Goal: Information Seeking & Learning: Learn about a topic

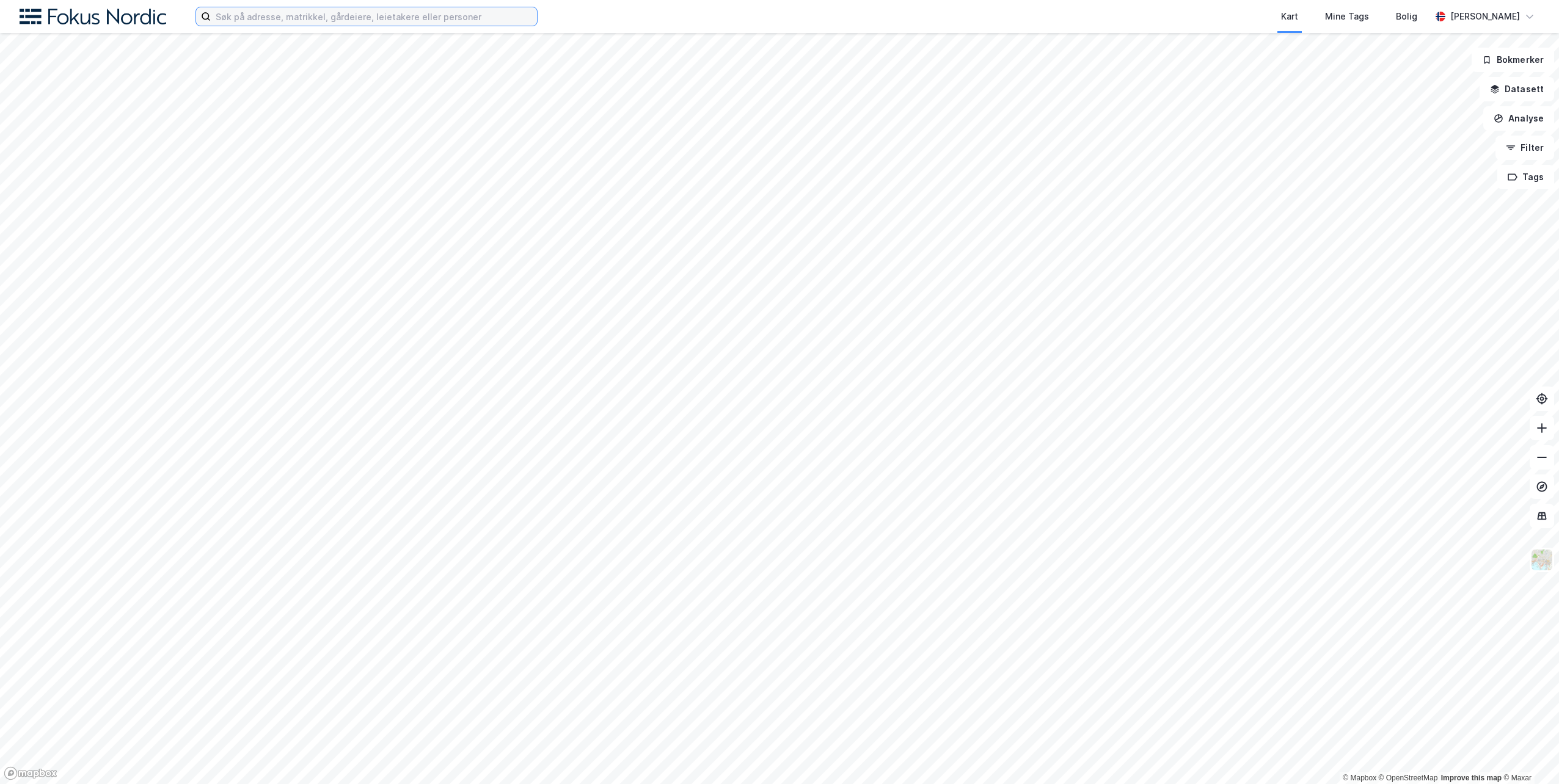
click at [301, 15] on input at bounding box center [374, 17] width 327 height 18
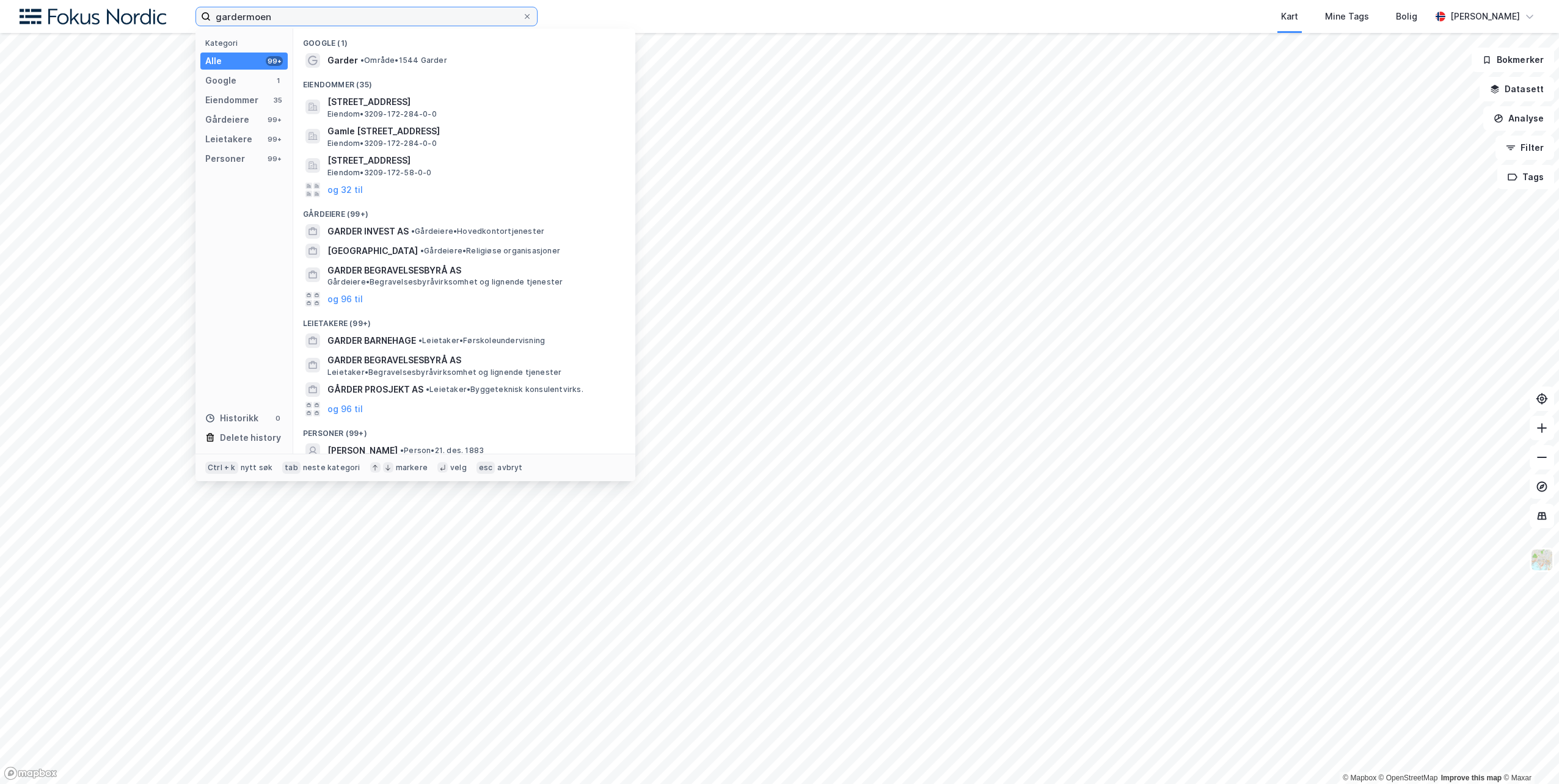
type input "gardermoen"
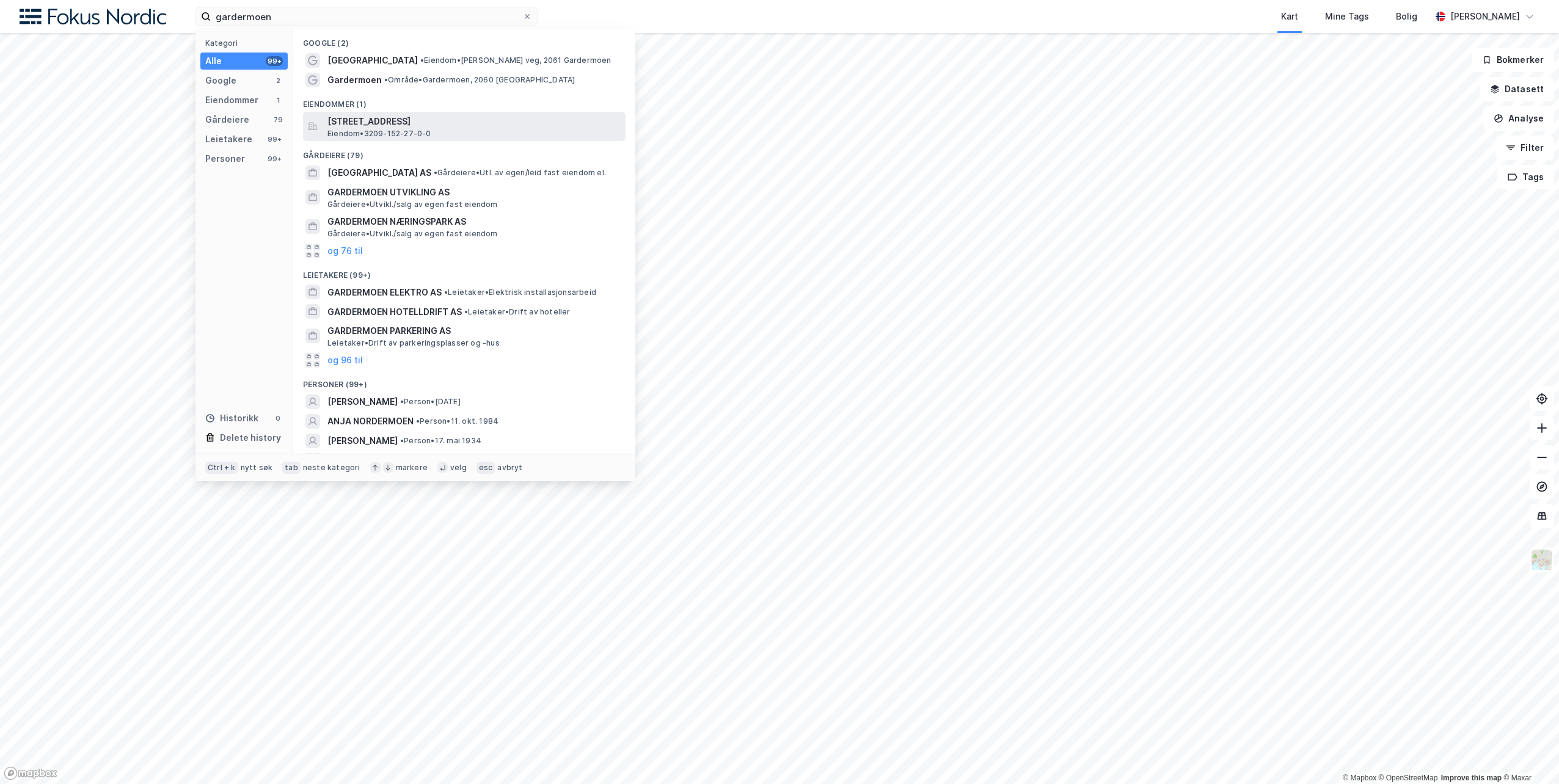
click at [354, 122] on span "[STREET_ADDRESS]" at bounding box center [474, 121] width 293 height 15
